Goal: Information Seeking & Learning: Learn about a topic

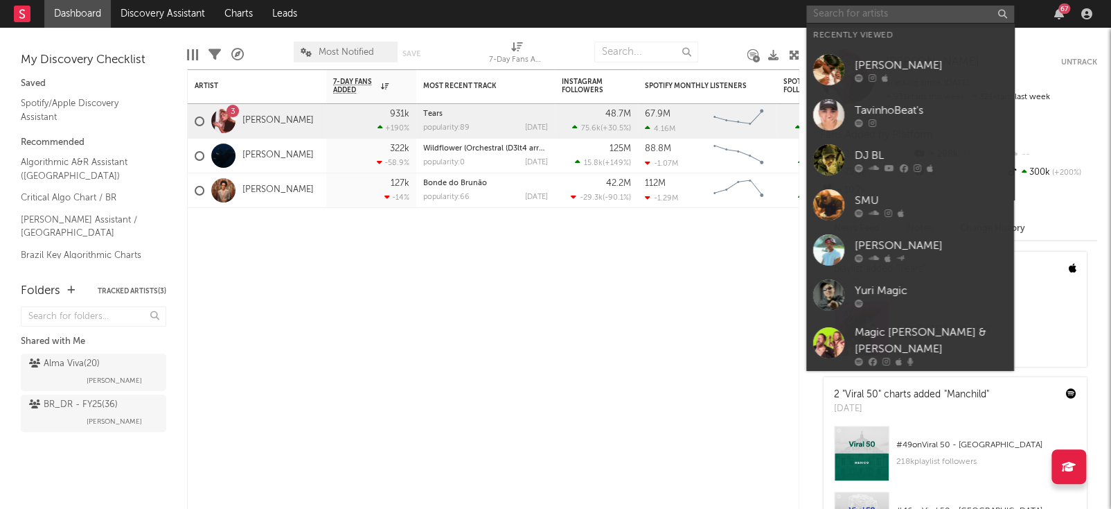
click at [927, 14] on input "text" at bounding box center [911, 14] width 208 height 17
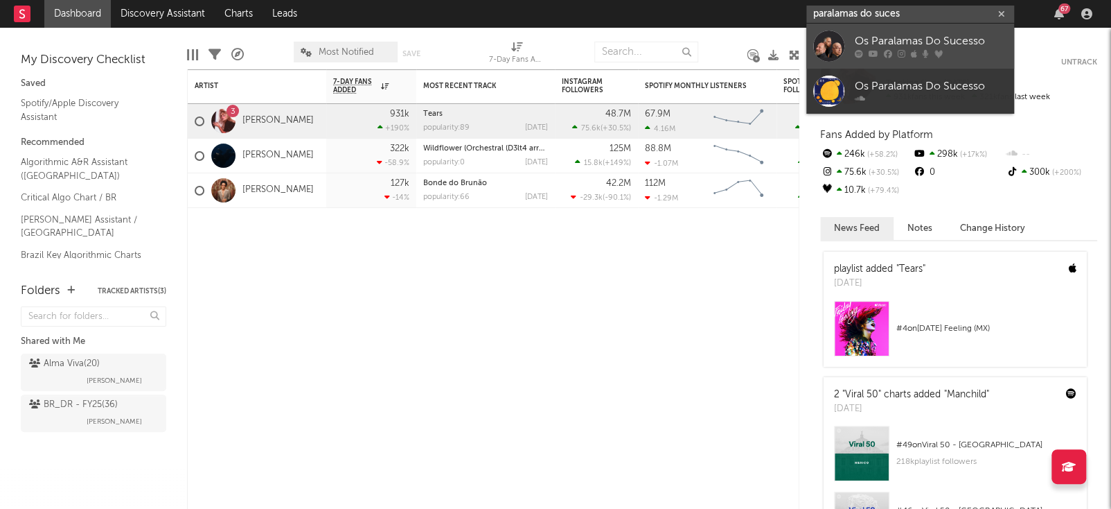
type input "paralamas do suces"
click at [941, 34] on div "Os Paralamas Do Sucesso" at bounding box center [931, 41] width 152 height 17
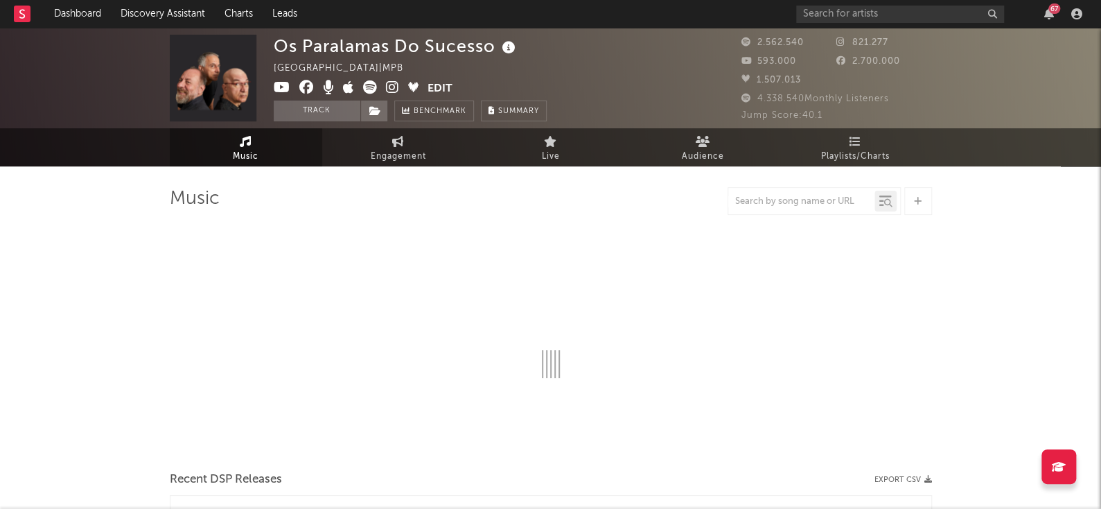
click at [479, 58] on div "Os Paralamas Do Sucesso [GEOGRAPHIC_DATA] | MPB Edit Track Benchmark Summary" at bounding box center [410, 78] width 273 height 87
select select "6m"
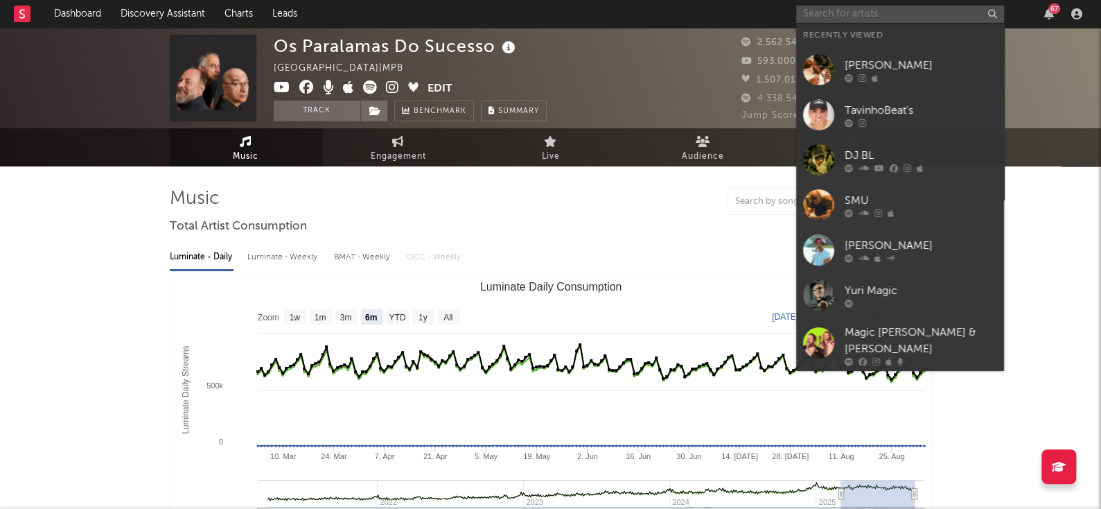
click at [946, 14] on input "text" at bounding box center [900, 14] width 208 height 17
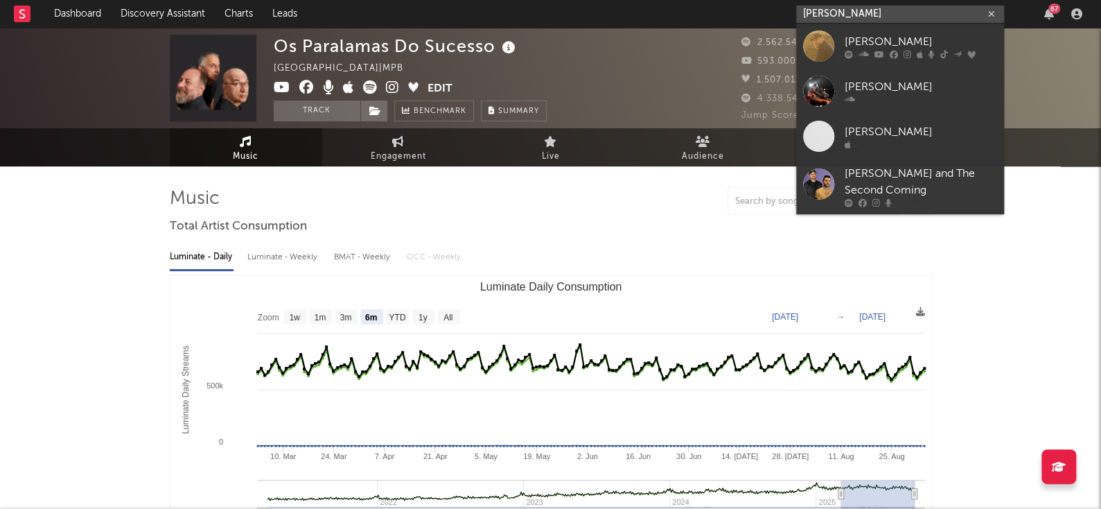
type input "[PERSON_NAME]"
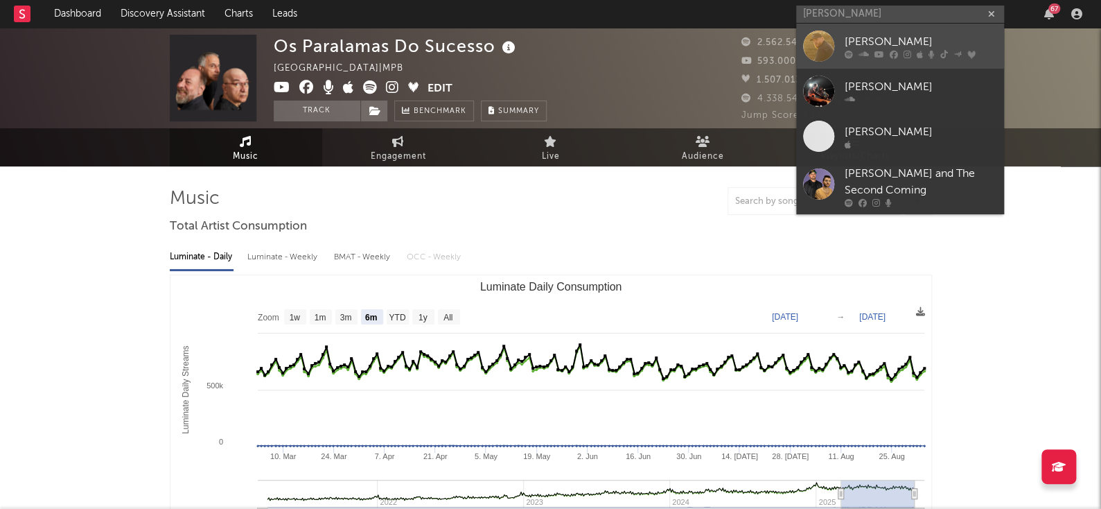
click at [885, 45] on div "[PERSON_NAME]" at bounding box center [921, 41] width 152 height 17
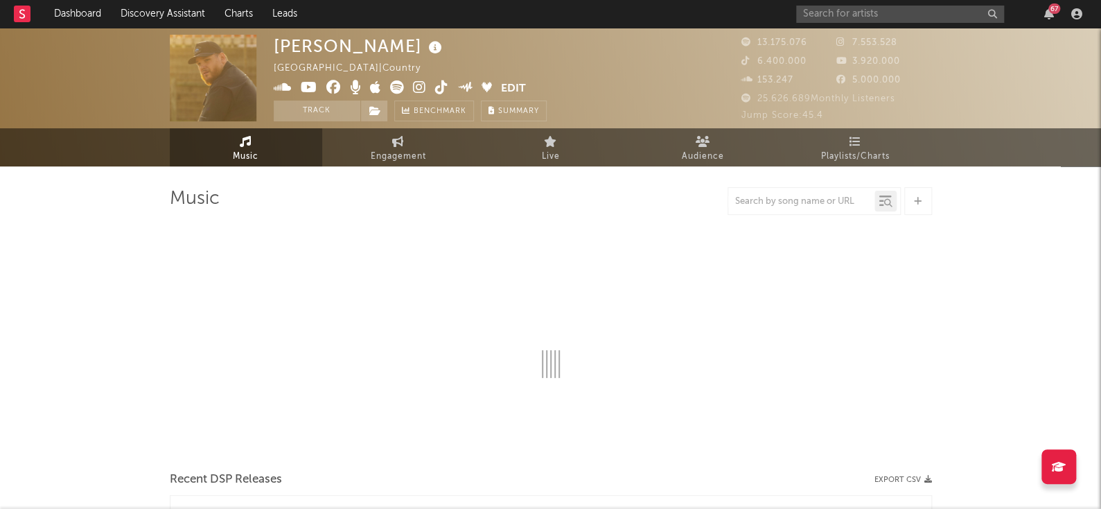
select select "6m"
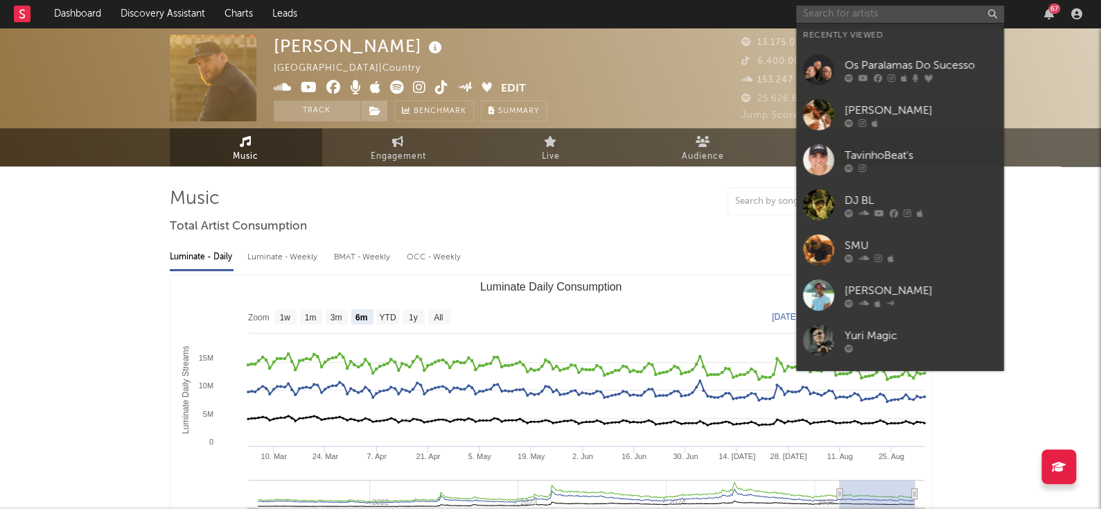
click at [877, 17] on input "text" at bounding box center [900, 14] width 208 height 17
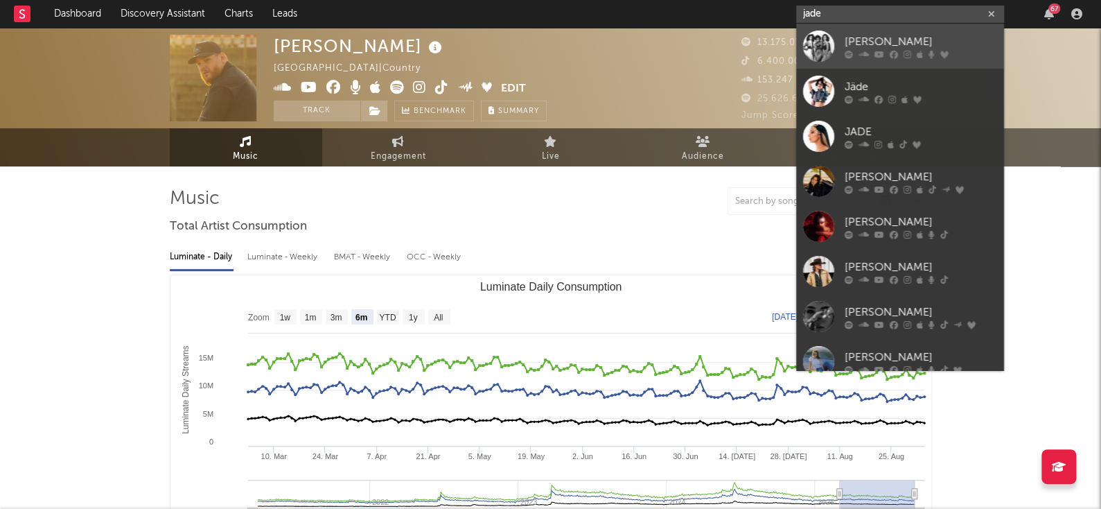
type input "jade"
click at [949, 42] on div "[PERSON_NAME]" at bounding box center [921, 41] width 152 height 17
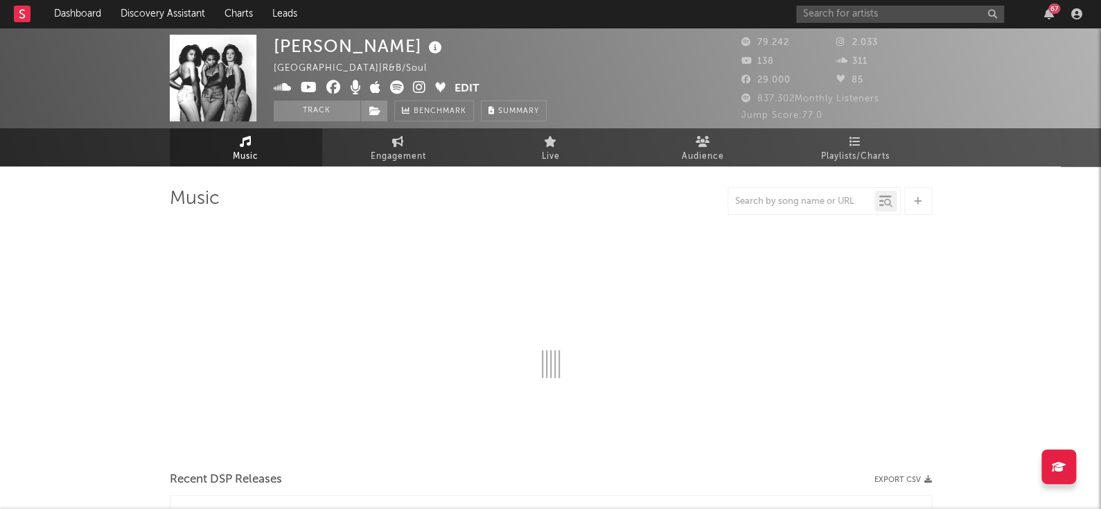
select select "6m"
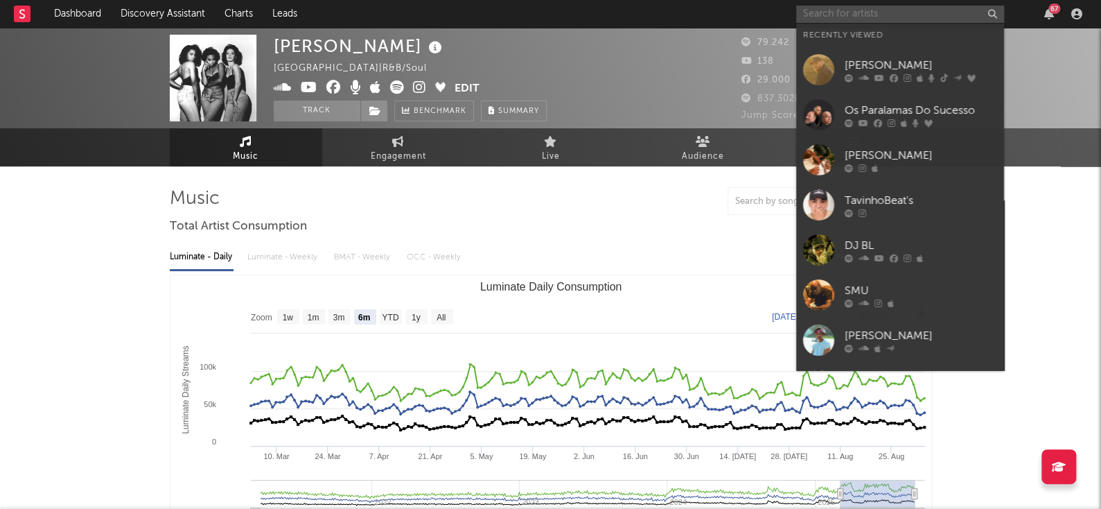
click at [839, 11] on input "text" at bounding box center [900, 14] width 208 height 17
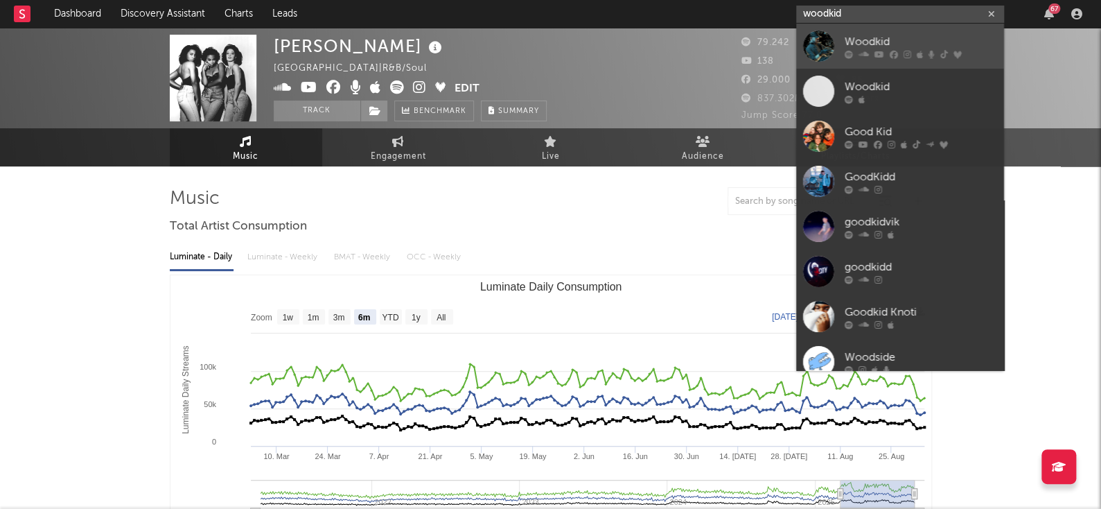
type input "woodkid"
click at [924, 64] on link "Woodkid" at bounding box center [900, 46] width 208 height 45
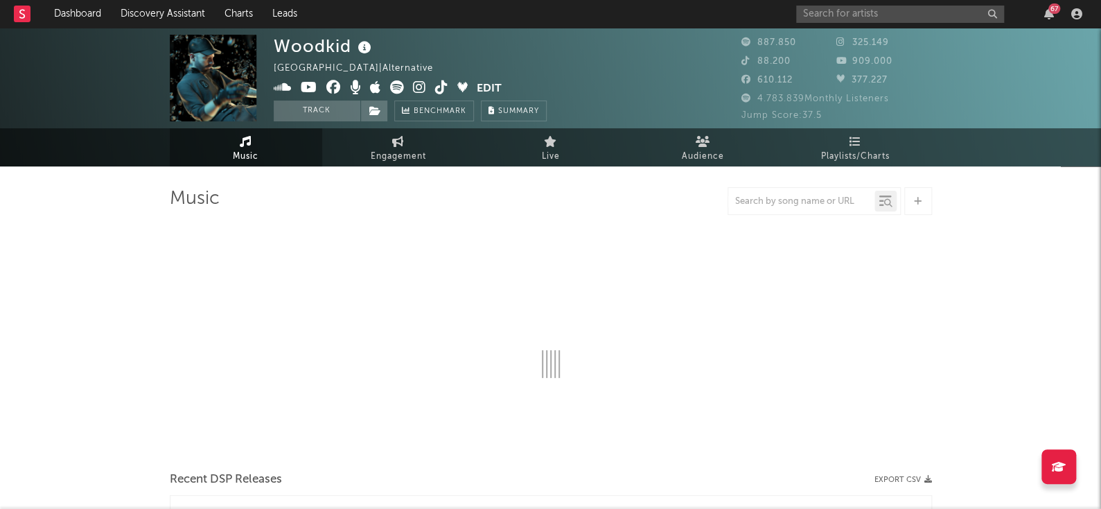
select select "6m"
